Goal: Information Seeking & Learning: Learn about a topic

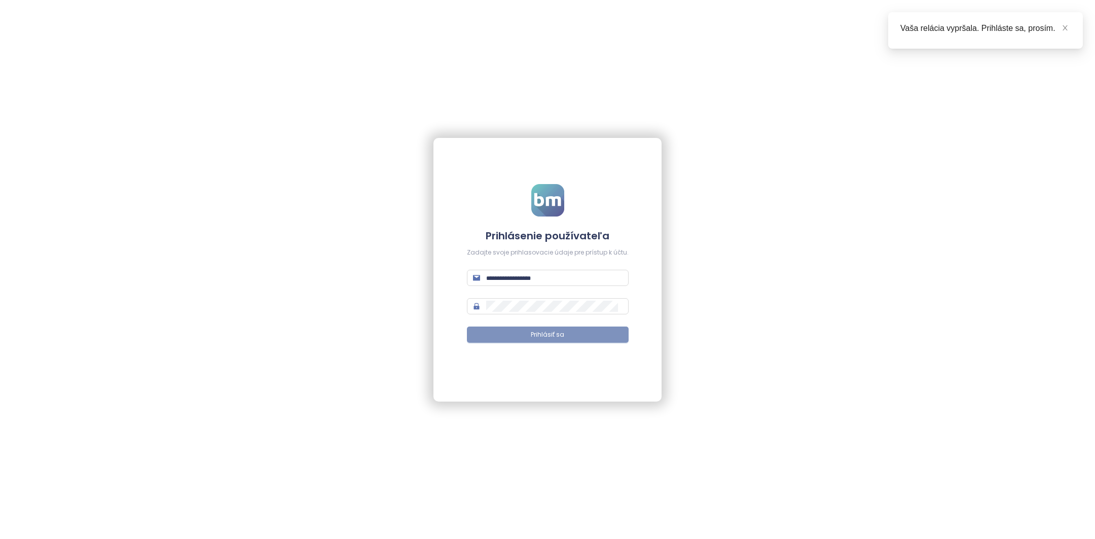
type input "**********"
click at [545, 330] on span "Prihlásiť sa" at bounding box center [547, 335] width 33 height 10
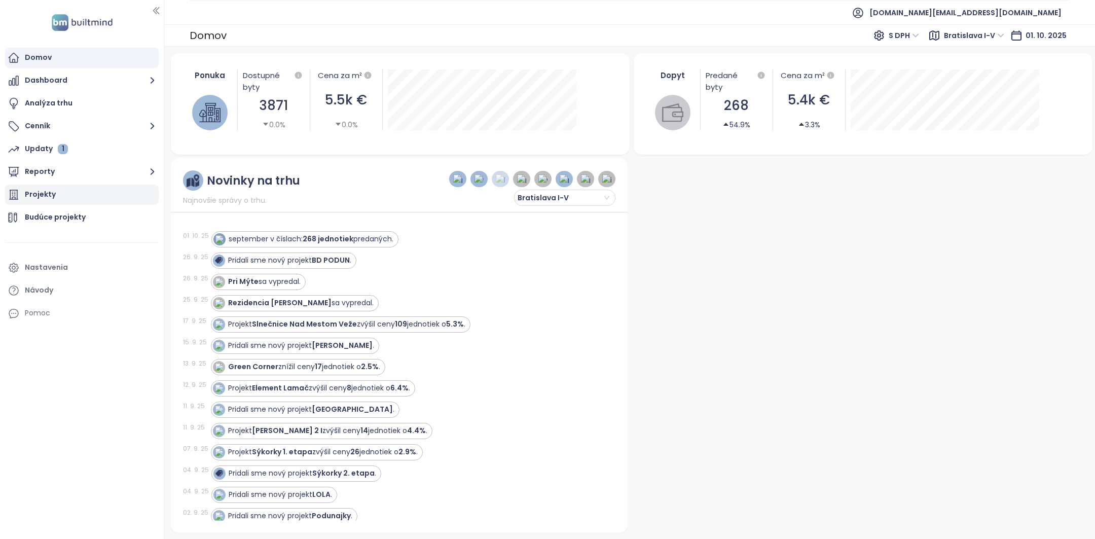
click at [97, 196] on div "Projekty" at bounding box center [82, 195] width 154 height 20
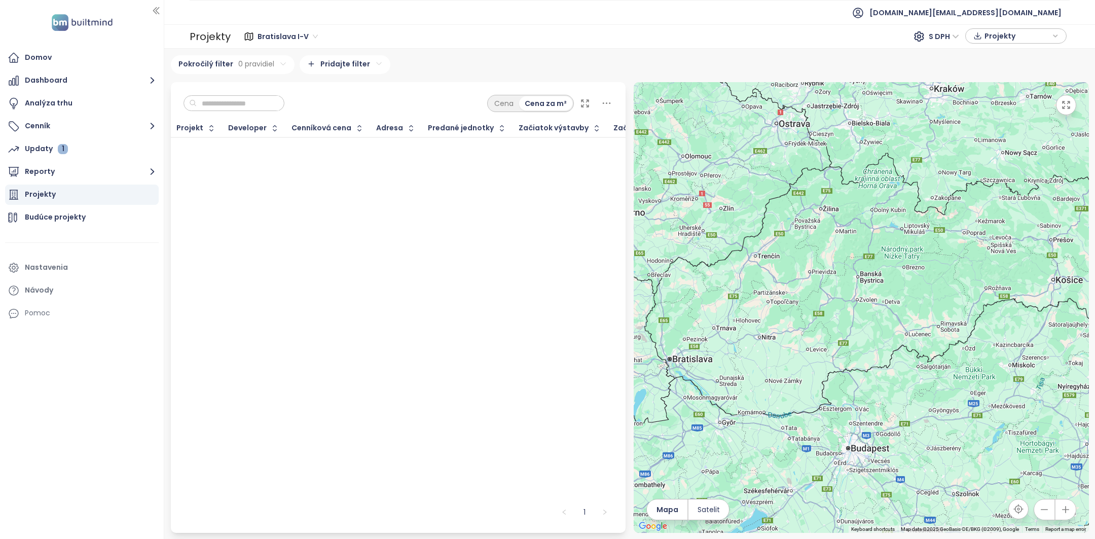
click at [241, 105] on input "text" at bounding box center [238, 103] width 82 height 15
type input "******"
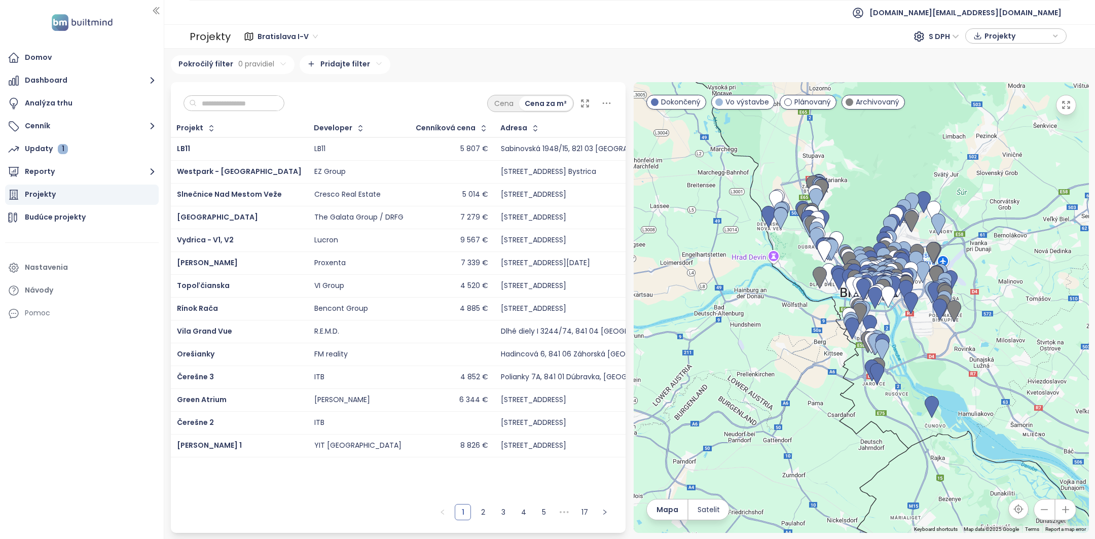
click at [240, 105] on input "text" at bounding box center [238, 103] width 82 height 15
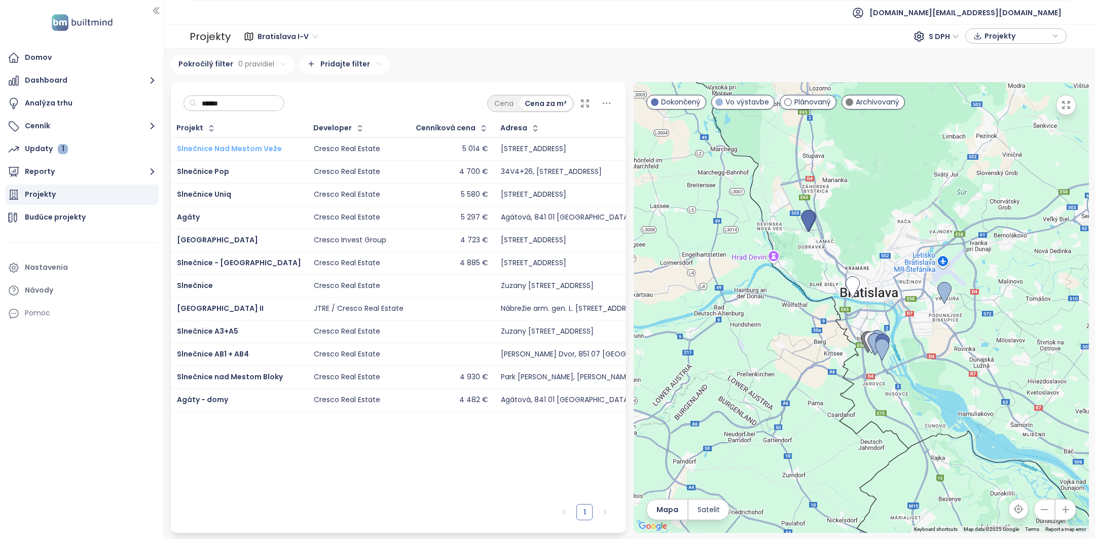
type input "******"
click at [253, 149] on span "Slnečnice Nad Mestom Veže" at bounding box center [229, 149] width 105 height 10
click at [254, 381] on span "Slnečnice nad Mestom Bloky" at bounding box center [230, 377] width 106 height 10
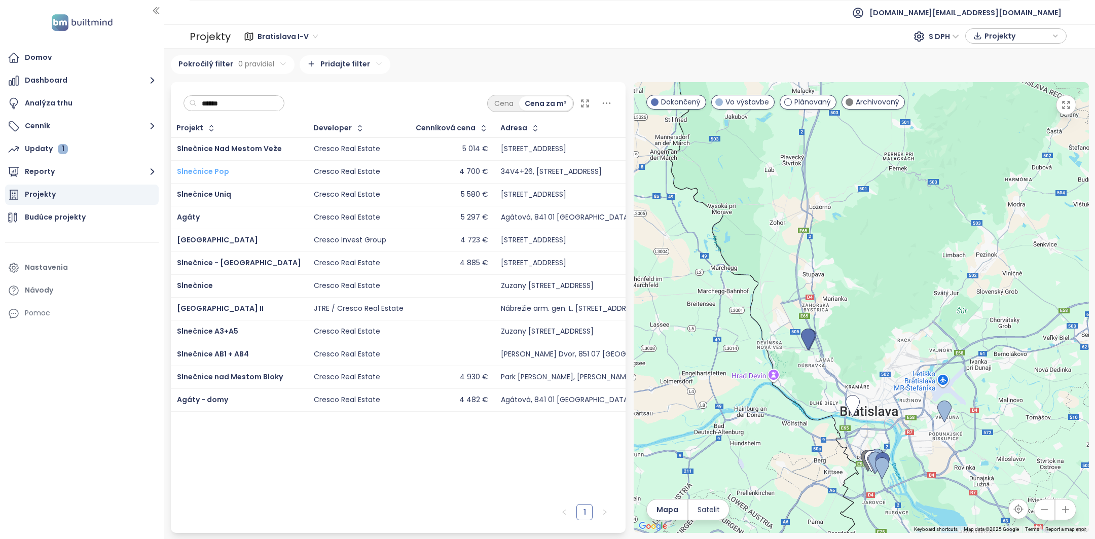
click at [217, 168] on span "Slnečnice Pop" at bounding box center [203, 171] width 52 height 10
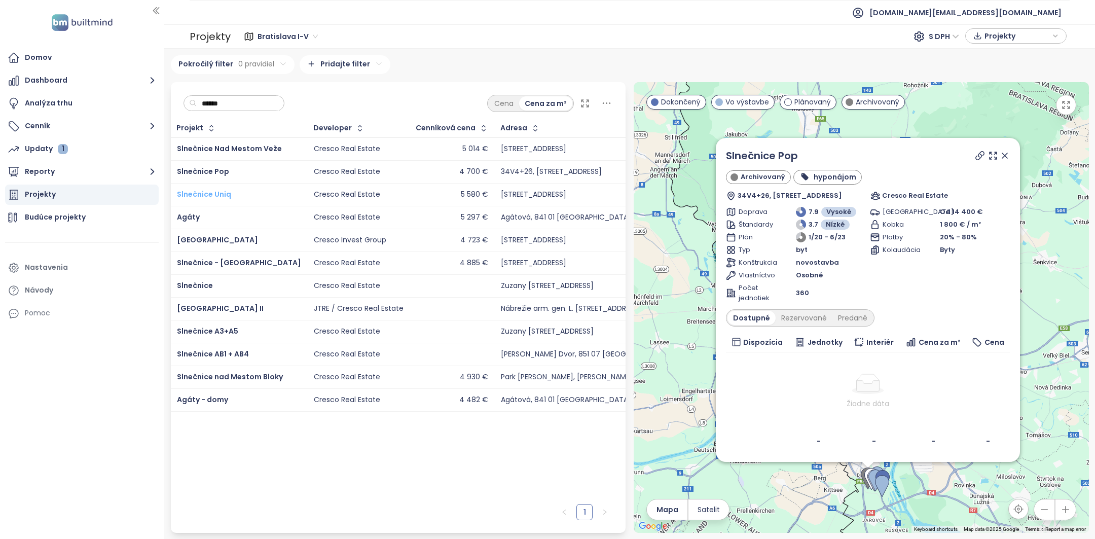
click at [216, 195] on span "Slnečnice Uniq" at bounding box center [204, 194] width 54 height 10
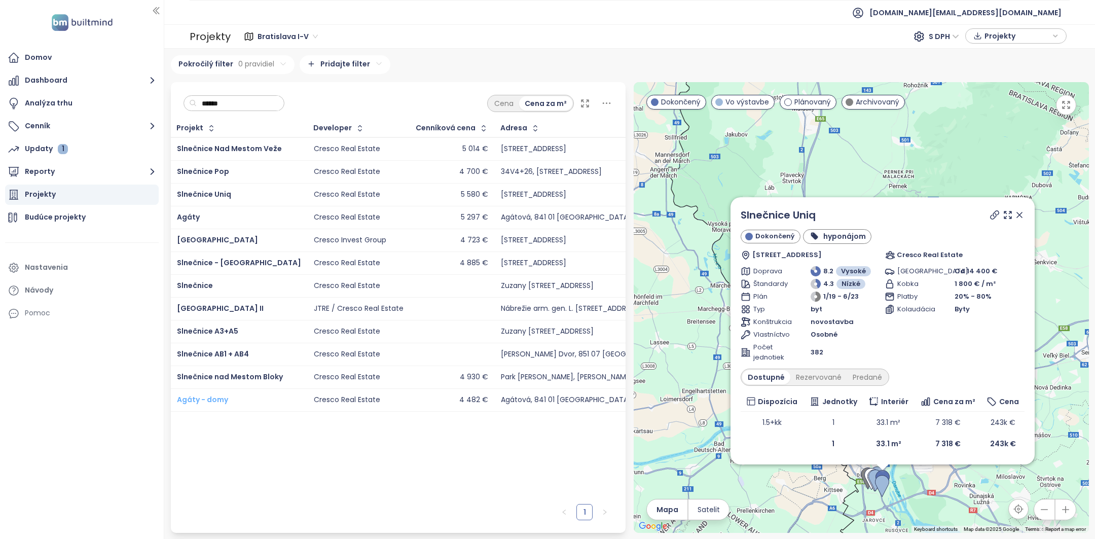
click at [208, 403] on span "Agáty - domy" at bounding box center [202, 400] width 51 height 10
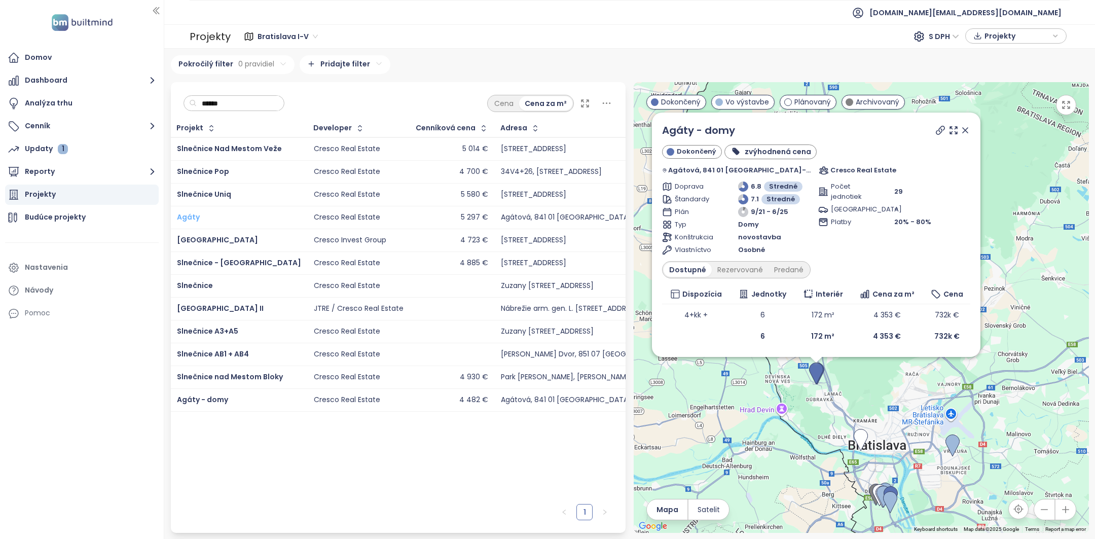
click at [191, 220] on span "Agáty" at bounding box center [188, 217] width 23 height 10
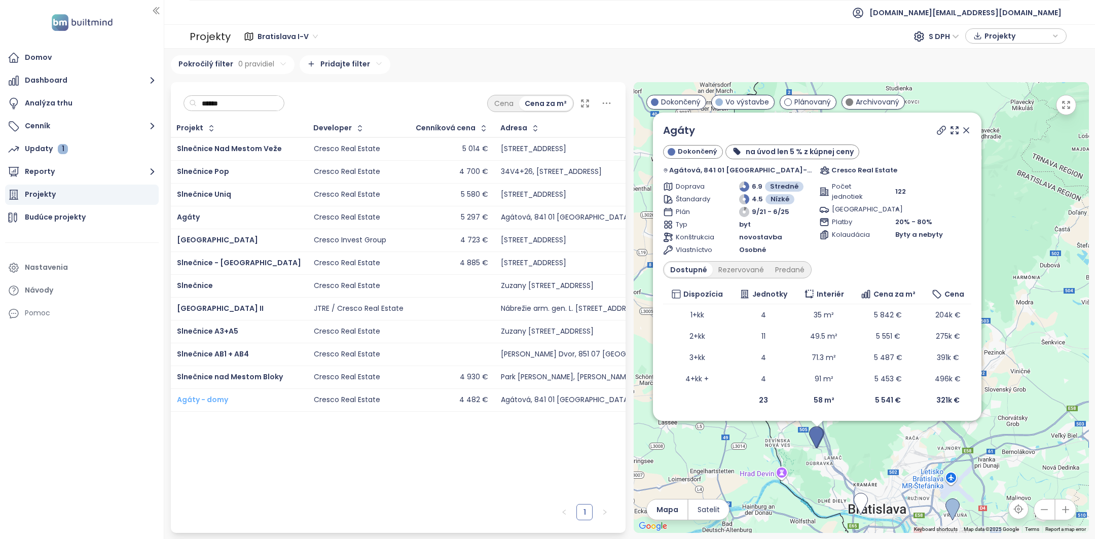
click at [213, 402] on span "Agáty - domy" at bounding box center [202, 400] width 51 height 10
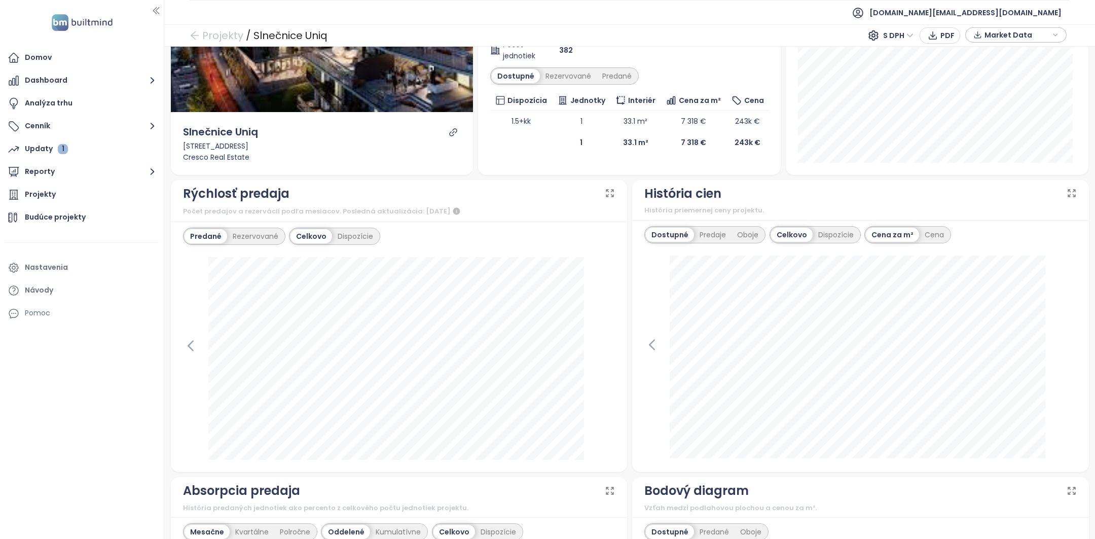
scroll to position [194, 0]
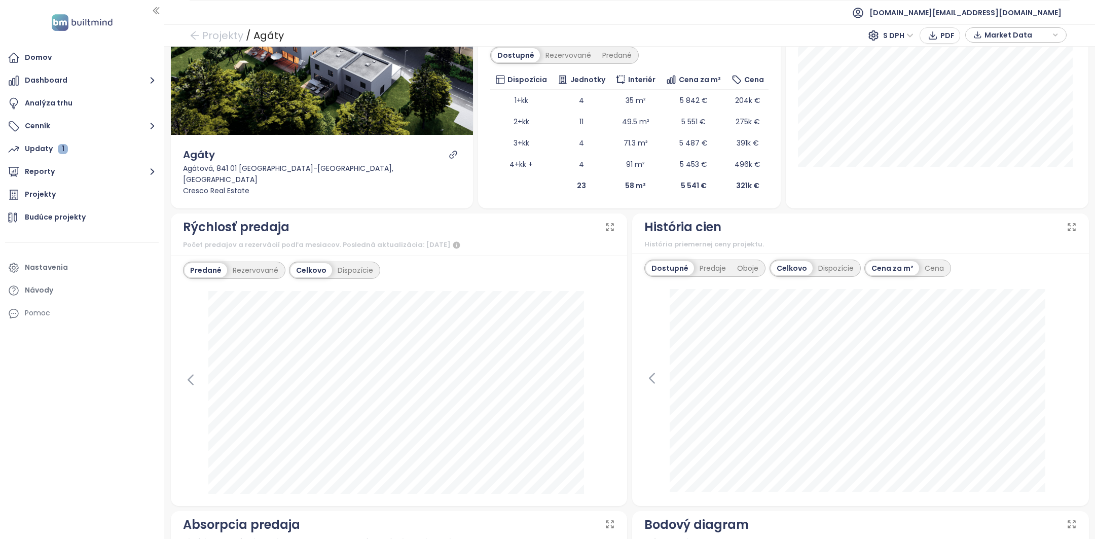
scroll to position [202, 0]
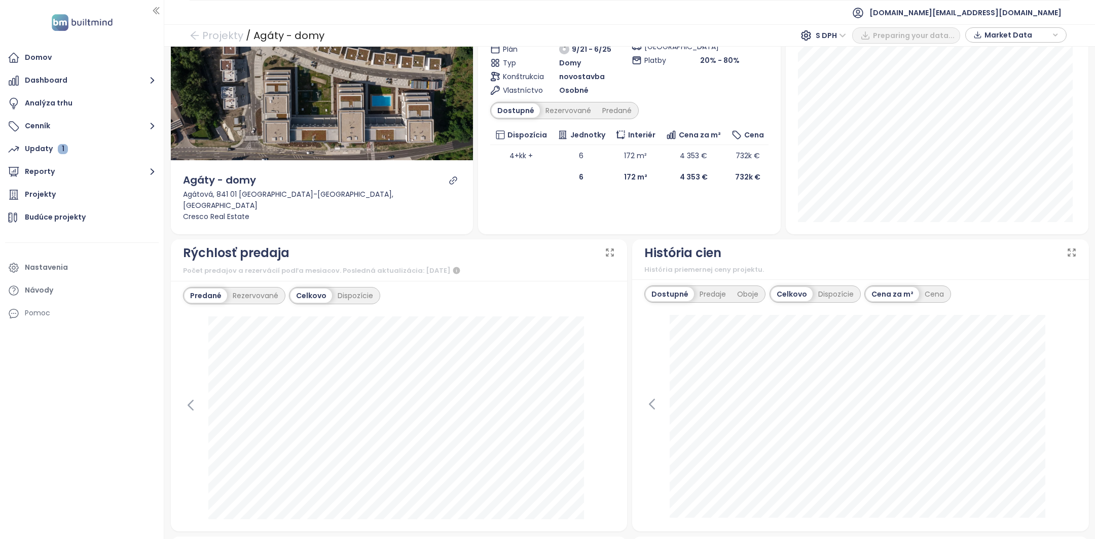
scroll to position [122, 0]
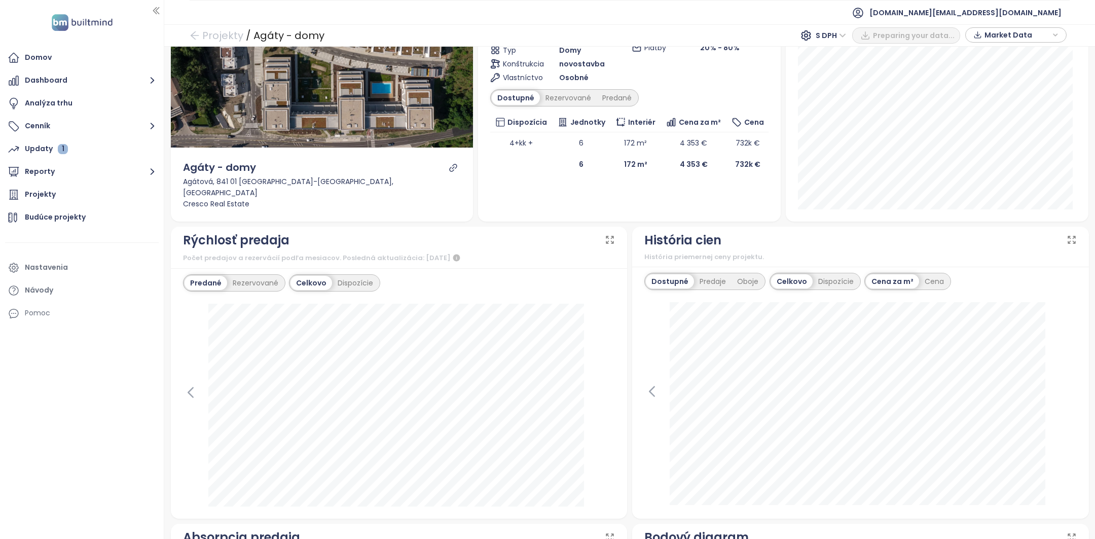
click at [452, 171] on icon "link" at bounding box center [454, 168] width 8 height 8
